Goal: Find specific page/section: Find specific page/section

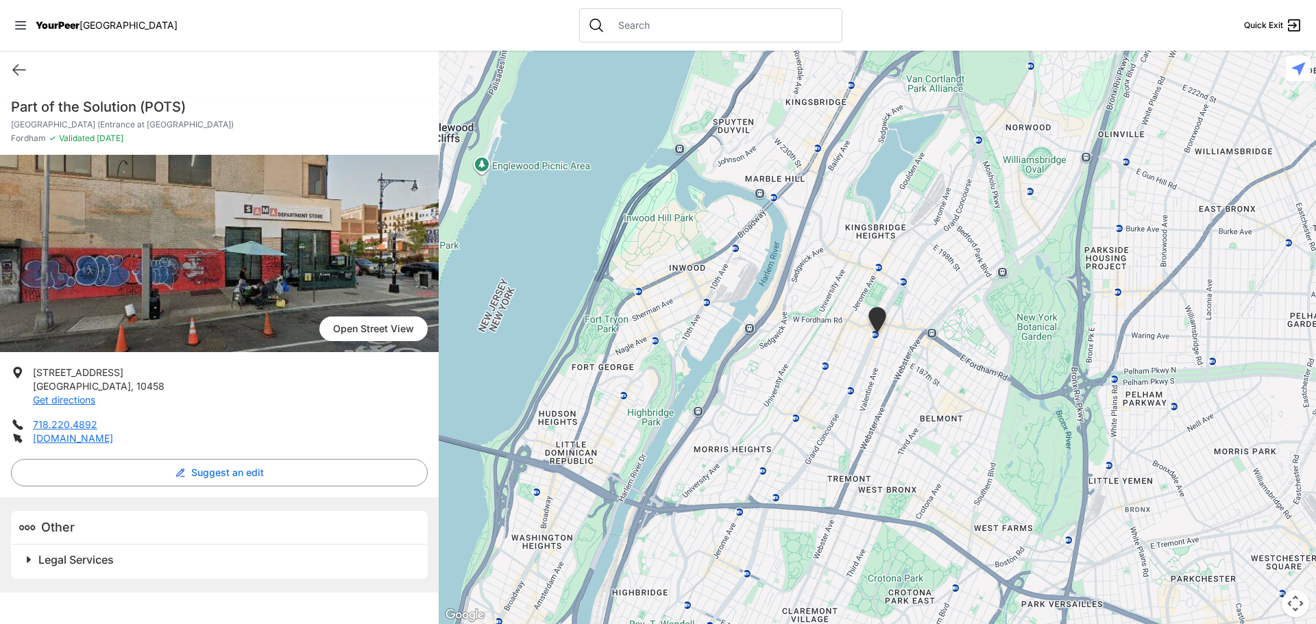
click at [216, 551] on span at bounding box center [200, 559] width 362 height 19
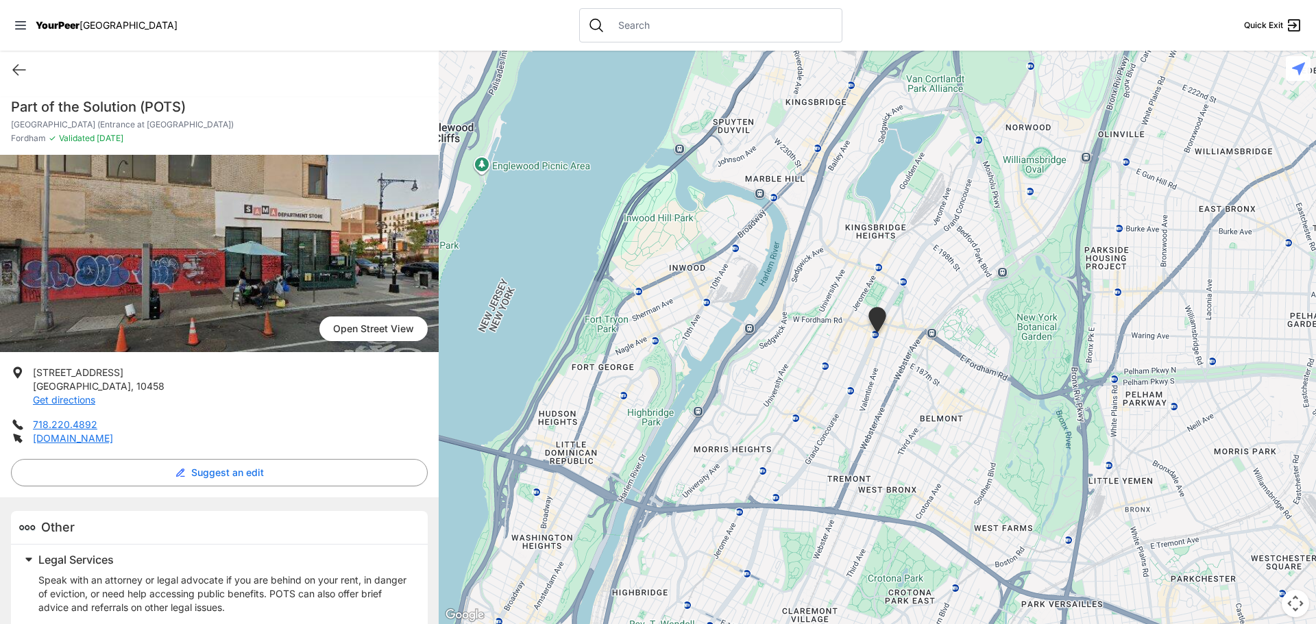
click at [14, 61] on div "Quick Exit" at bounding box center [219, 70] width 439 height 38
click at [15, 67] on icon at bounding box center [19, 70] width 12 height 10
select select "recentlyUpdated"
